Goal: Task Accomplishment & Management: Complete application form

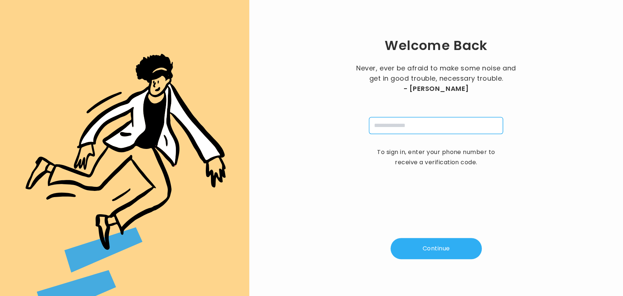
click at [404, 126] on input "tel" at bounding box center [436, 125] width 134 height 17
type input "**********"
click at [429, 244] on button "Continue" at bounding box center [436, 248] width 91 height 21
type input "*"
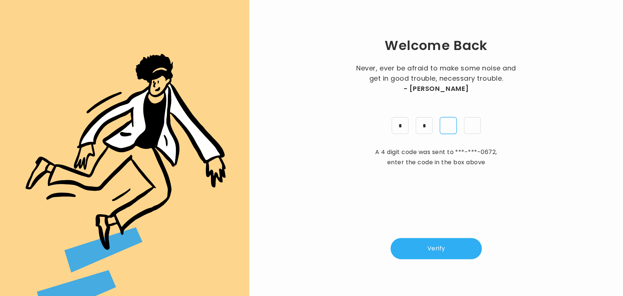
type input "*"
click at [429, 244] on button "Verify" at bounding box center [436, 248] width 91 height 21
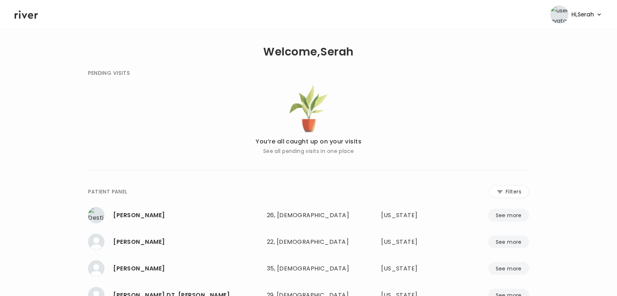
click at [26, 15] on icon at bounding box center [26, 15] width 23 height 8
